Goal: Information Seeking & Learning: Check status

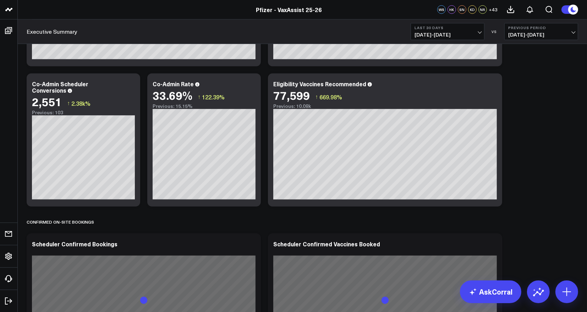
scroll to position [472, 0]
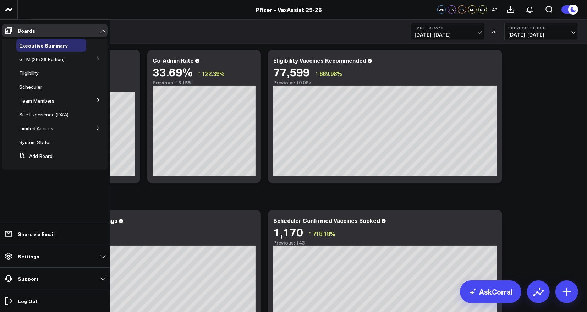
click at [99, 60] on icon at bounding box center [98, 58] width 4 height 4
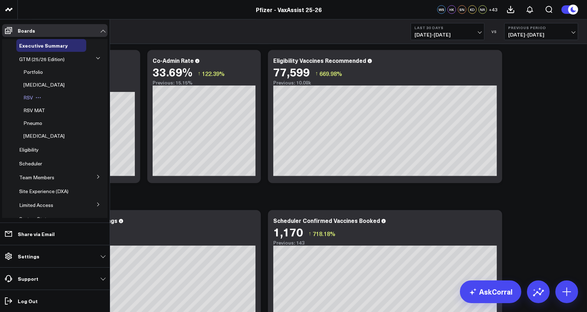
click at [26, 103] on div "RSV" at bounding box center [54, 97] width 66 height 13
click at [28, 98] on span "RSV" at bounding box center [28, 97] width 10 height 7
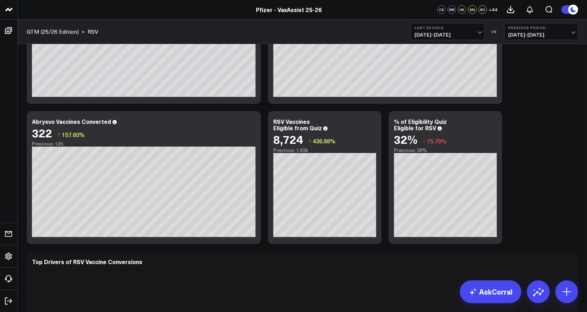
scroll to position [110, 0]
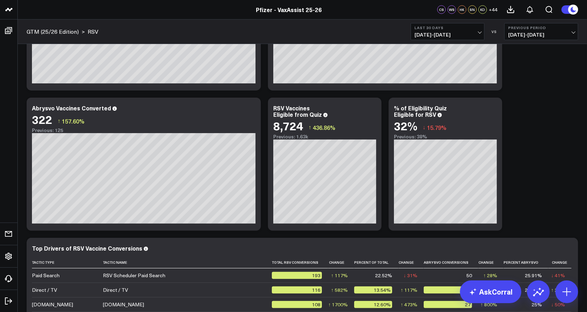
click at [479, 32] on span "[DATE] - [DATE]" at bounding box center [448, 35] width 66 height 6
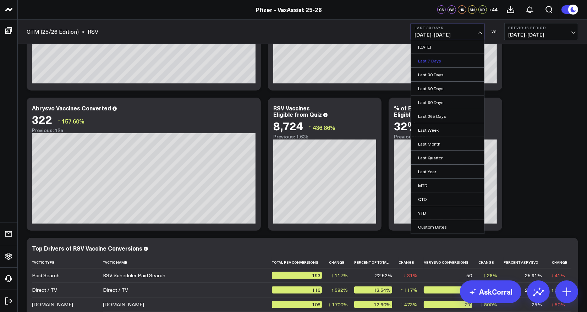
click at [435, 59] on link "Last 7 Days" at bounding box center [447, 60] width 73 height 13
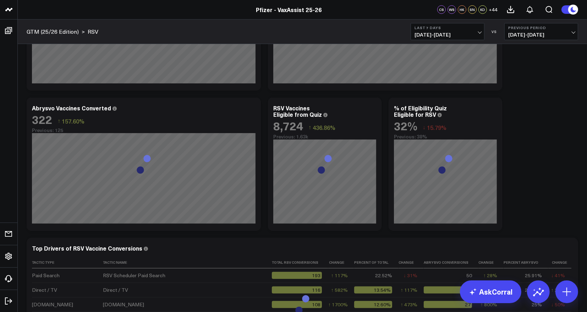
click at [572, 30] on button "Previous Period [DATE] - [DATE]" at bounding box center [541, 31] width 74 height 17
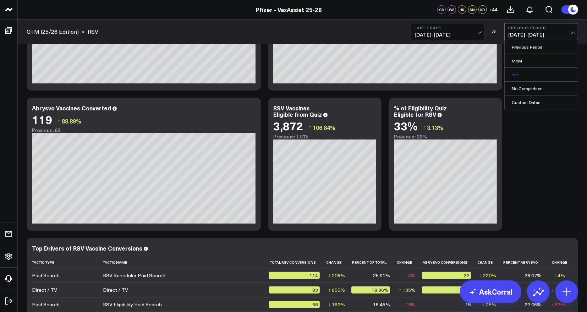
click at [545, 76] on link "YoY" at bounding box center [541, 74] width 73 height 13
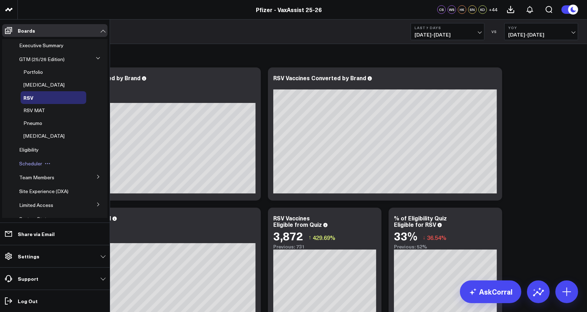
click at [34, 161] on span "Scheduler" at bounding box center [30, 163] width 23 height 7
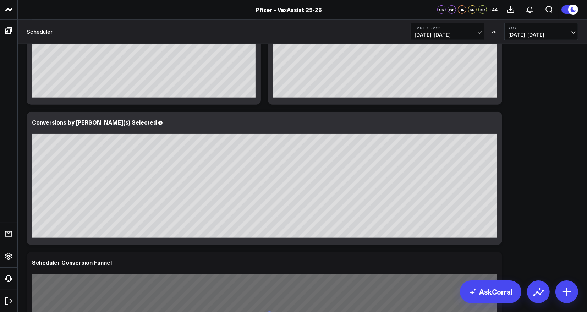
scroll to position [377, 0]
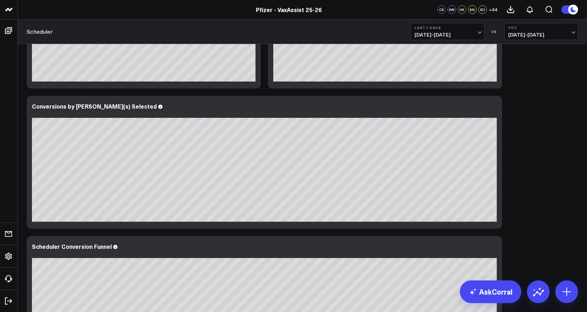
scroll to position [393, 0]
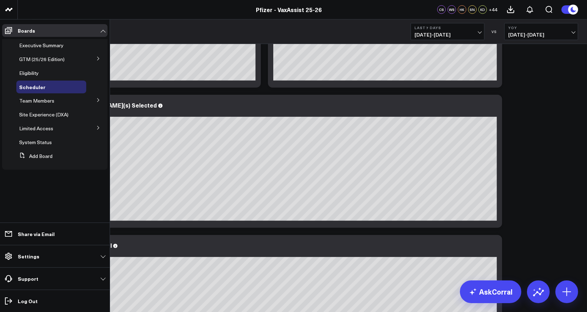
click at [11, 153] on li "Add Board" at bounding box center [54, 156] width 105 height 13
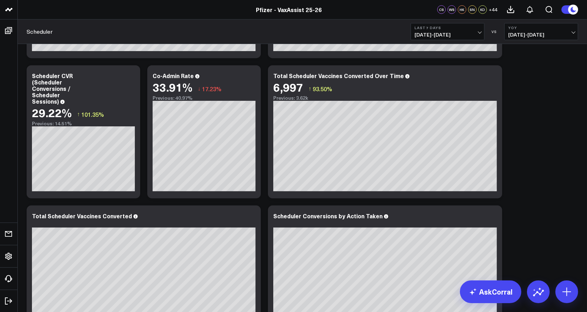
scroll to position [185, 0]
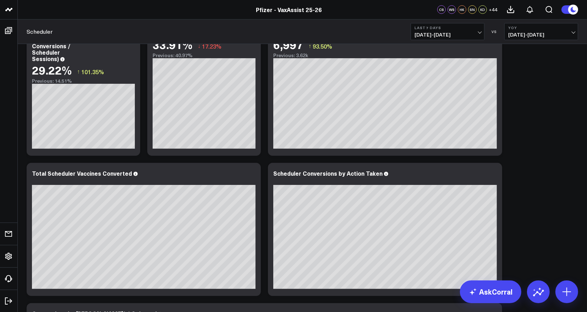
click at [571, 28] on b "YoY" at bounding box center [541, 28] width 66 height 4
click at [528, 83] on link "No Comparison" at bounding box center [541, 88] width 73 height 13
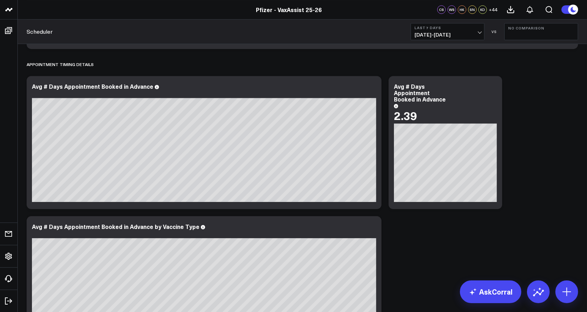
scroll to position [2223, 0]
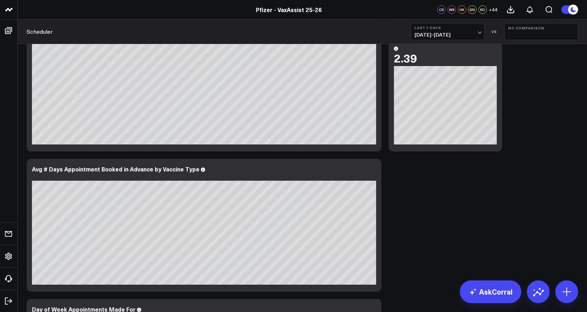
scroll to position [2287, 0]
